Goal: Transaction & Acquisition: Purchase product/service

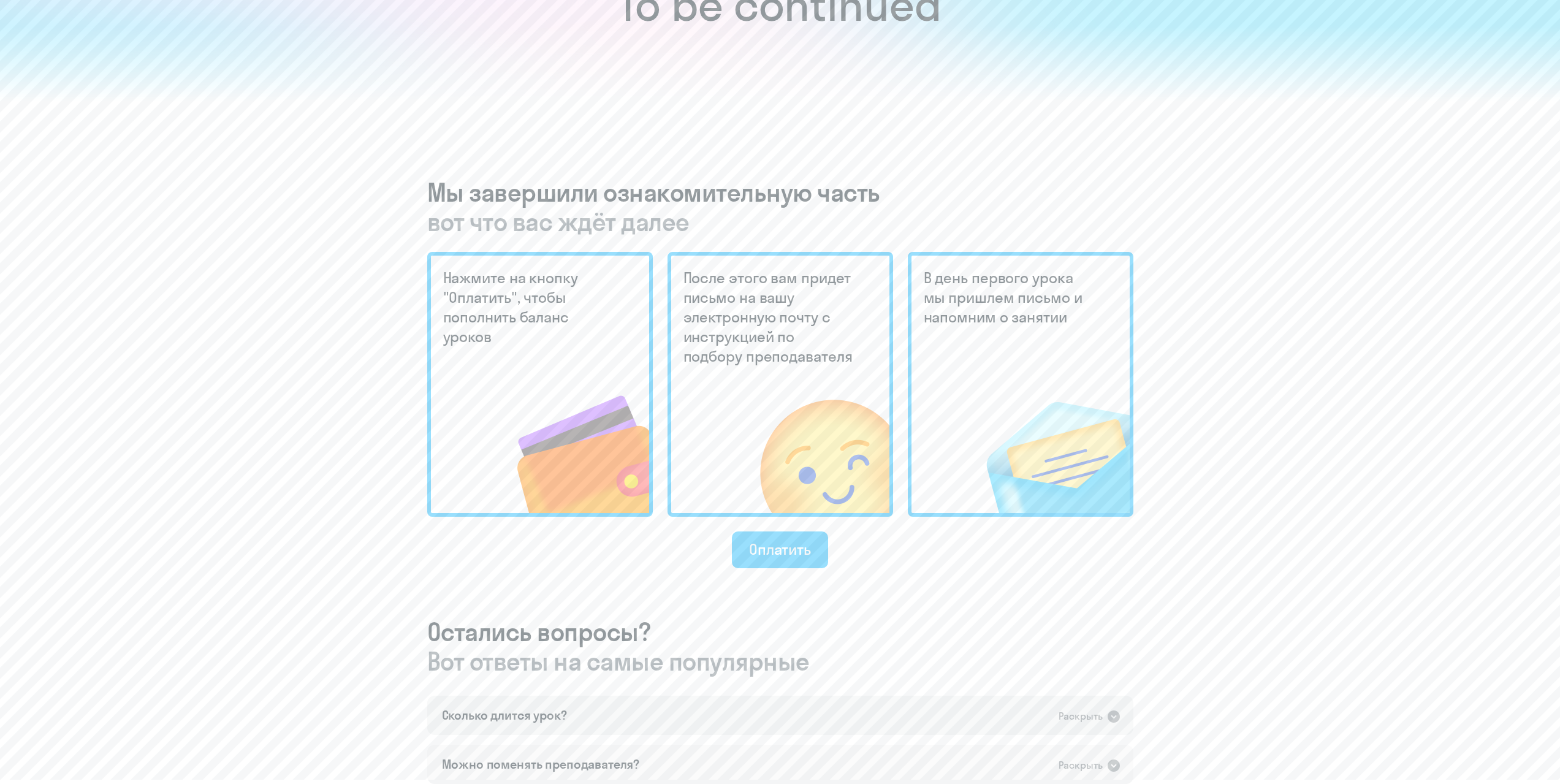
scroll to position [184, 0]
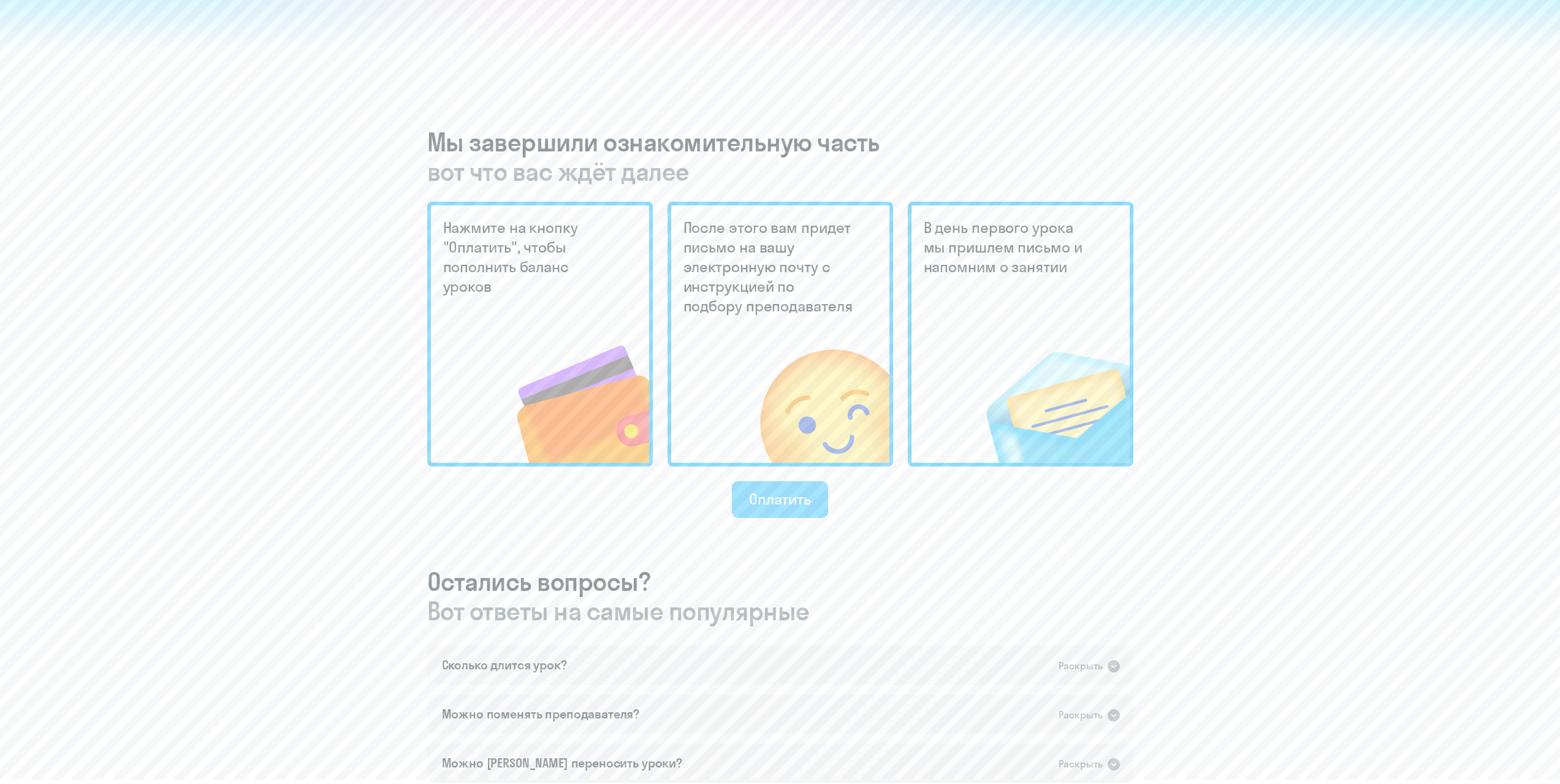
click at [781, 504] on div "Оплатить" at bounding box center [780, 499] width 62 height 20
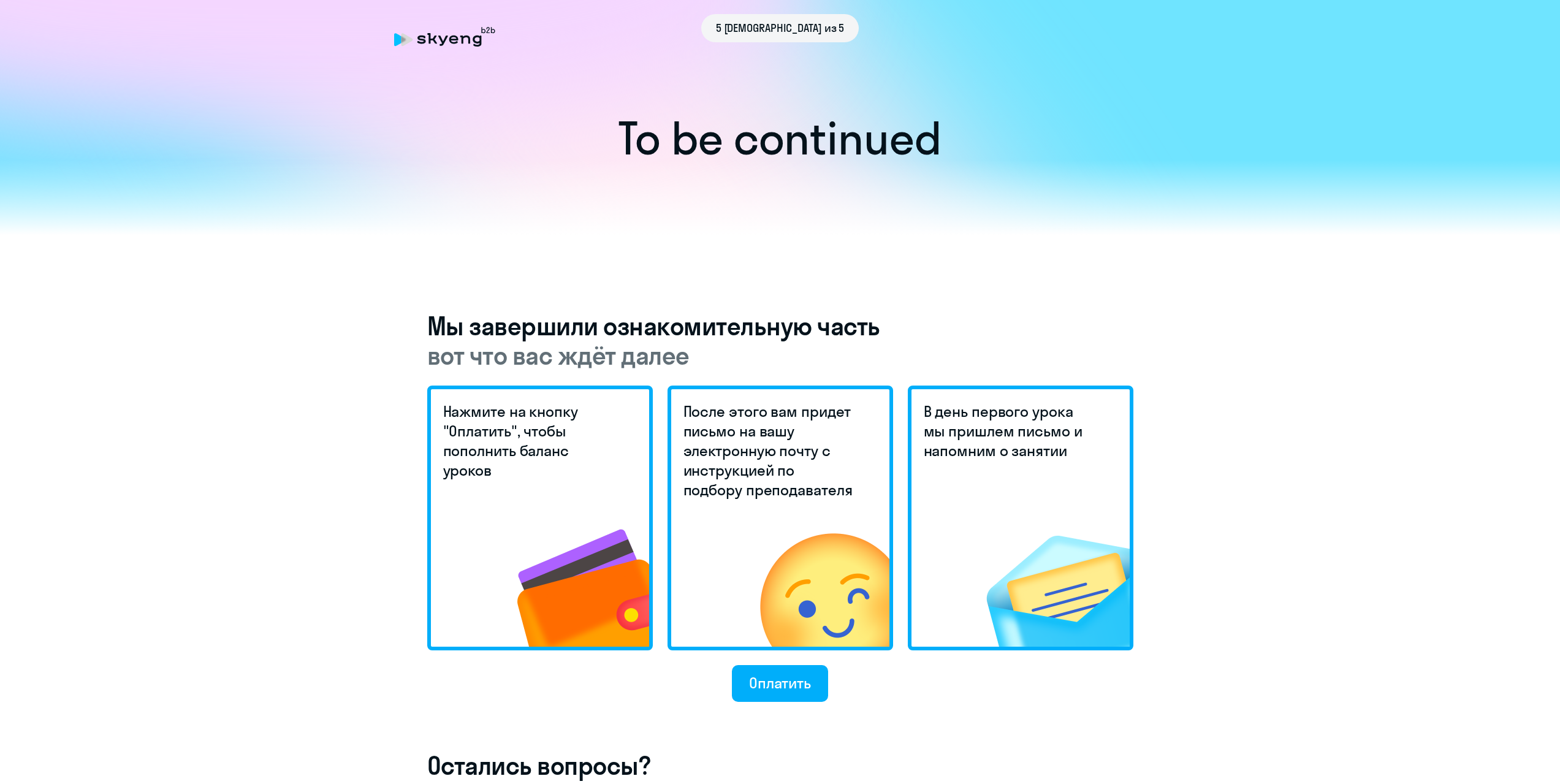
click at [577, 510] on img at bounding box center [559, 564] width 179 height 165
click at [782, 678] on div "Оплатить" at bounding box center [780, 683] width 62 height 20
